Goal: Check status: Check status

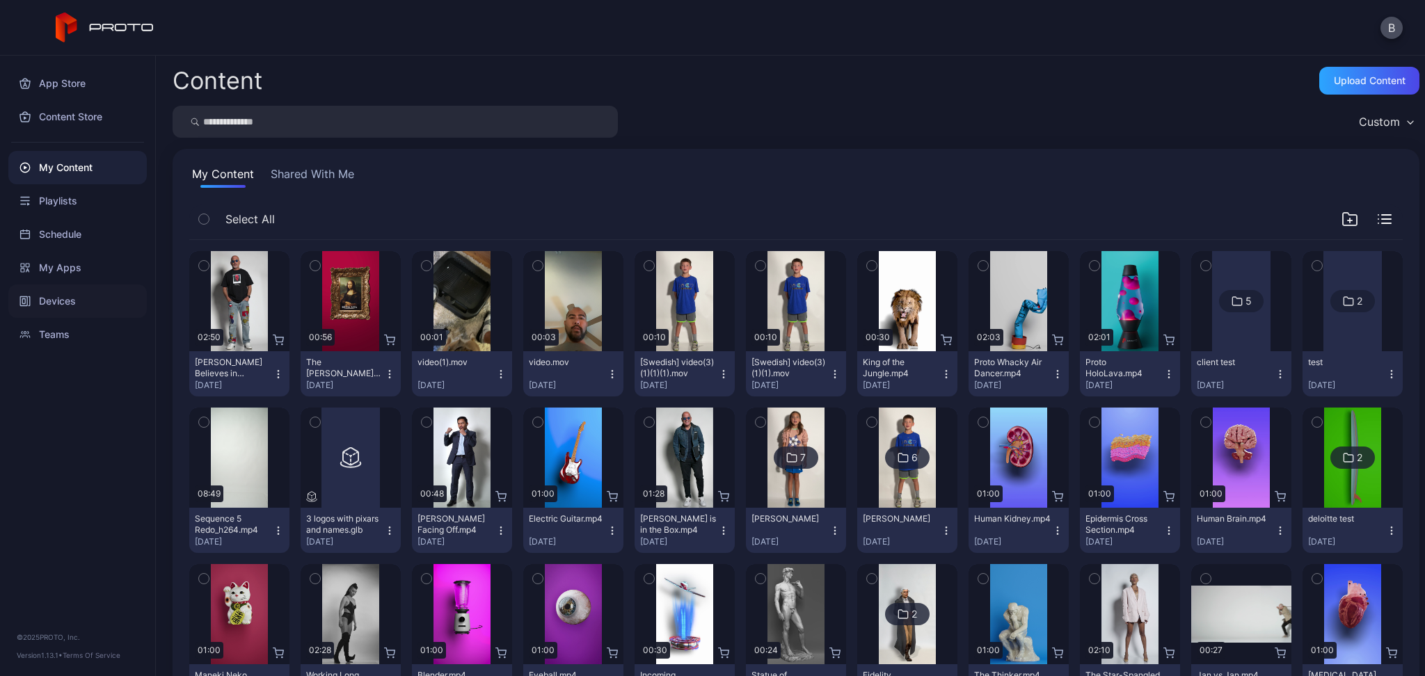
click at [45, 290] on div "Devices" at bounding box center [77, 301] width 138 height 33
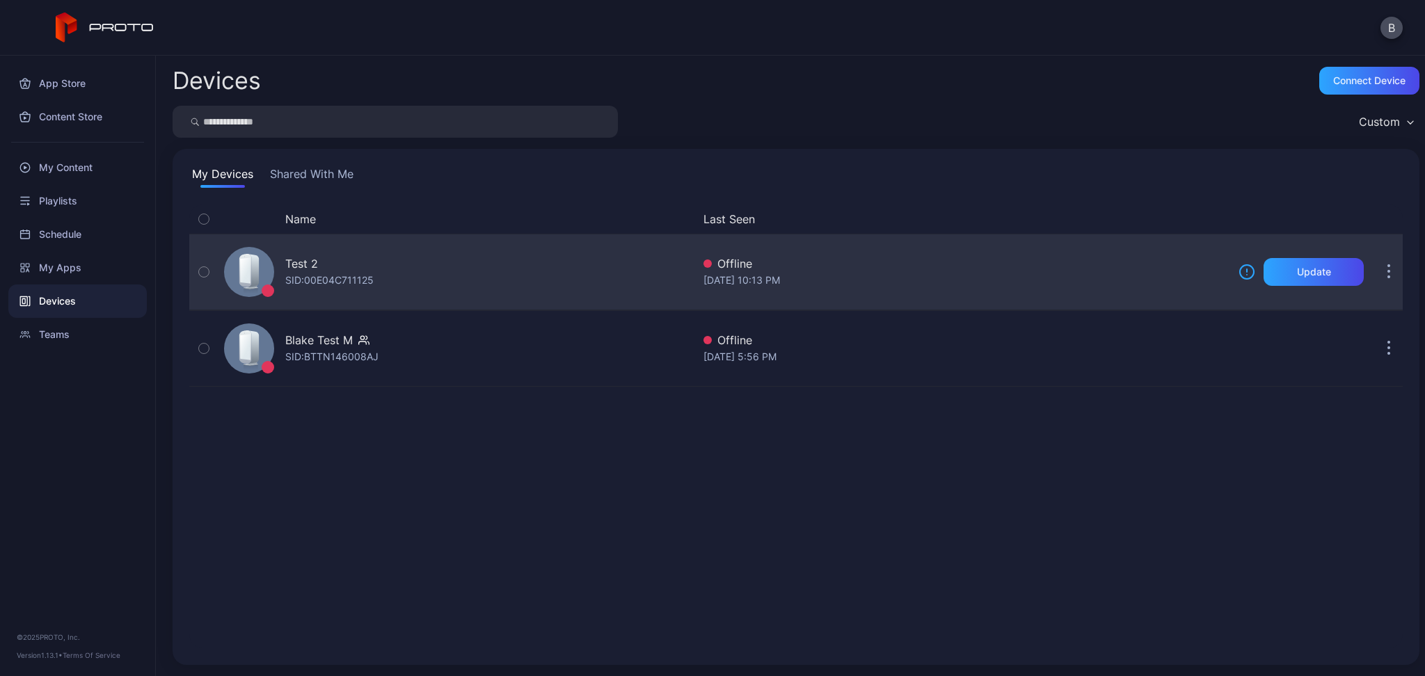
click at [1138, 276] on div "[DATE] 10:13 PM" at bounding box center [966, 280] width 524 height 17
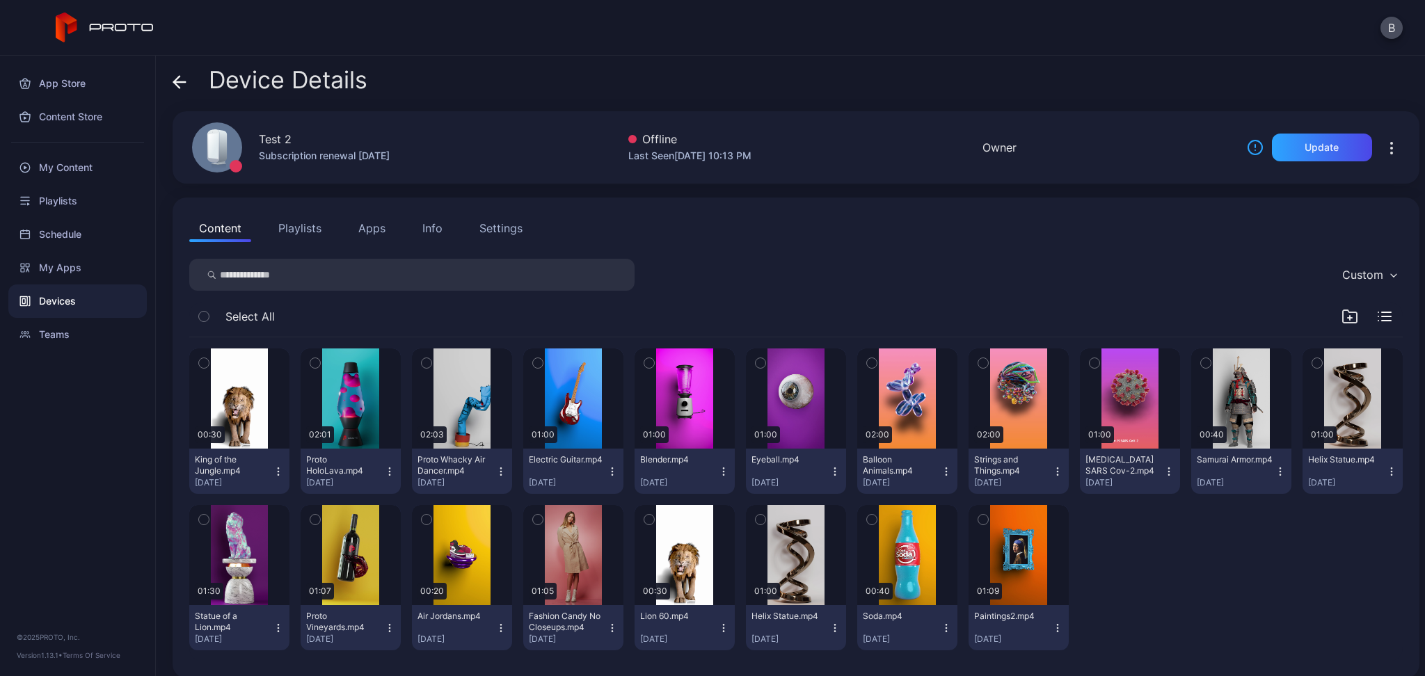
click at [1392, 158] on div at bounding box center [1394, 148] width 45 height 28
click at [1383, 150] on icon "button" at bounding box center [1391, 148] width 17 height 17
click at [1026, 282] on div "Custom" at bounding box center [796, 275] width 1214 height 32
click at [519, 217] on button "Settings" at bounding box center [501, 228] width 63 height 28
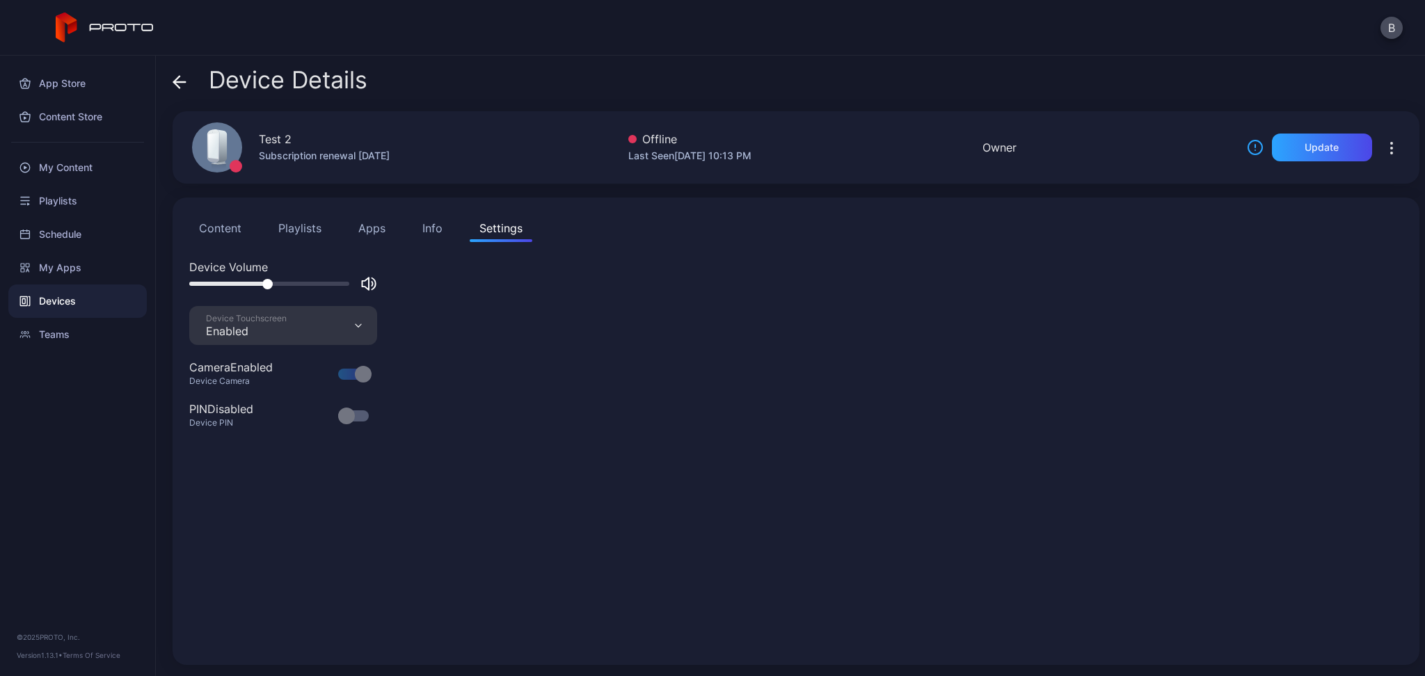
click at [1383, 151] on icon "button" at bounding box center [1391, 148] width 17 height 17
click at [337, 153] on div "Subscription renewal [DATE]" at bounding box center [324, 156] width 131 height 17
click at [35, 303] on div "Devices" at bounding box center [77, 301] width 138 height 33
